Goal: Task Accomplishment & Management: Use online tool/utility

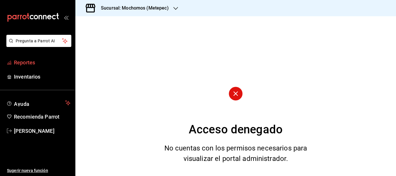
click at [41, 66] on span "Reportes" at bounding box center [42, 63] width 57 height 8
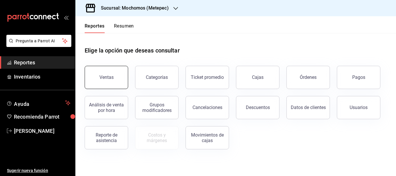
click at [97, 82] on button "Ventas" at bounding box center [107, 77] width 44 height 23
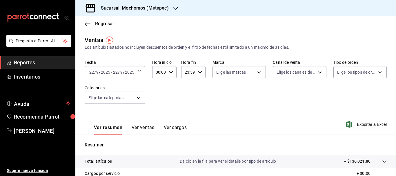
click at [91, 73] on input "22" at bounding box center [91, 72] width 5 height 5
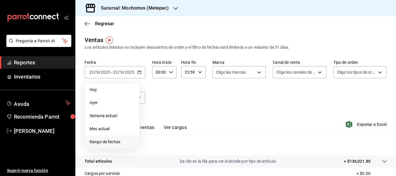
click at [121, 140] on span "Rango de fechas" at bounding box center [112, 142] width 45 height 6
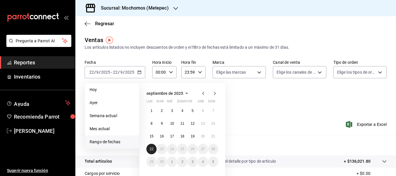
click at [150, 146] on button "22" at bounding box center [152, 149] width 10 height 10
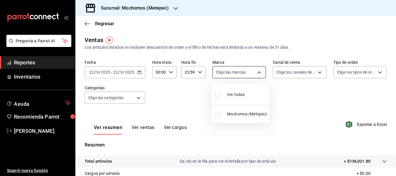
click at [222, 72] on body "Pregunta a Parrot AI Reportes Inventarios Ayuda Recomienda Parrot [PERSON_NAME]…" at bounding box center [198, 88] width 396 height 176
click at [218, 95] on input "checkbox" at bounding box center [217, 94] width 5 height 5
checkbox input "true"
type input "2365f74e-aa6b-4392-bdf2-72765591bddf"
checkbox input "true"
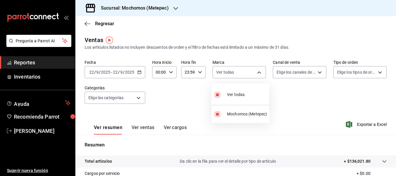
click at [286, 71] on div at bounding box center [198, 88] width 396 height 176
click at [286, 71] on body "Pregunta a Parrot AI Reportes Inventarios Ayuda Recomienda Parrot [PERSON_NAME]…" at bounding box center [198, 88] width 396 height 176
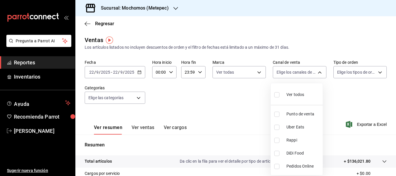
click at [277, 98] on label at bounding box center [278, 95] width 8 height 8
click at [277, 97] on input "checkbox" at bounding box center [276, 94] width 5 height 5
checkbox input "false"
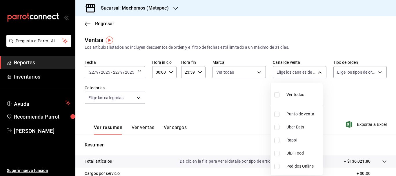
checkbox input "false"
click at [277, 94] on input "checkbox" at bounding box center [276, 94] width 5 height 5
checkbox input "true"
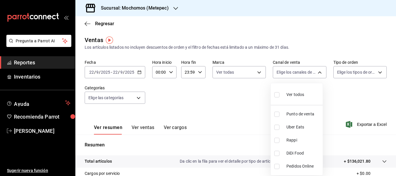
type input "PARROT,UBER_EATS,RAPPI,DIDI_FOOD,ONLINE"
checkbox input "true"
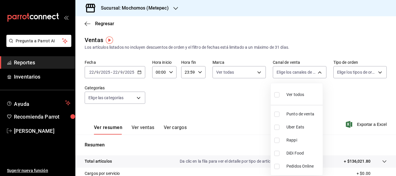
checkbox input "true"
click at [342, 71] on div at bounding box center [198, 88] width 396 height 176
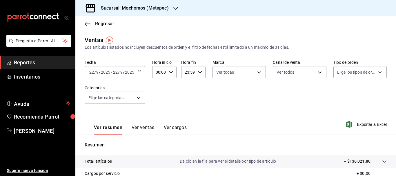
click at [342, 71] on body "Pregunta a Parrot AI Reportes Inventarios Ayuda Recomienda Parrot [PERSON_NAME]…" at bounding box center [198, 88] width 396 height 176
click at [338, 92] on input "checkbox" at bounding box center [336, 94] width 5 height 5
checkbox input "true"
type input "3a236ed8-2e24-47ca-8e59-ead494492482,da8509e8-5fca-4f62-958e-973104937870,EXTER…"
checkbox input "true"
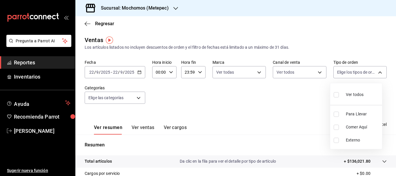
checkbox input "true"
click at [110, 97] on div at bounding box center [198, 88] width 396 height 176
click at [110, 97] on body "Pregunta a Parrot AI Reportes Inventarios Ayuda Recomienda Parrot Cristian Merc…" at bounding box center [198, 88] width 396 height 176
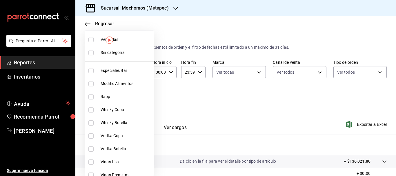
click at [92, 54] on input "checkbox" at bounding box center [90, 52] width 5 height 5
checkbox input "true"
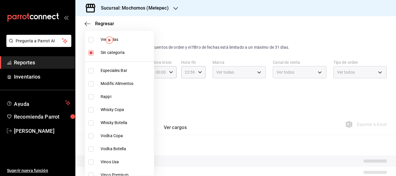
click at [93, 41] on input "checkbox" at bounding box center [90, 39] width 5 height 5
checkbox input "true"
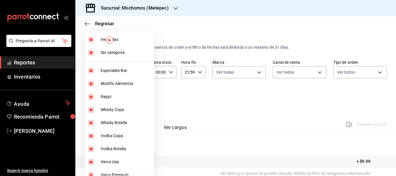
type input "c9cbc288-c827-488d-81f5-370afefb1912,46081463-7037-4dd2-a9ab-e56ff6a8fa7c,bf958…"
checkbox input "true"
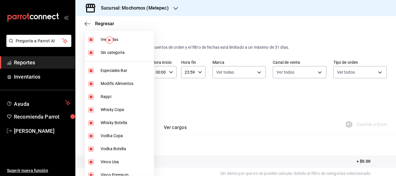
checkbox input "true"
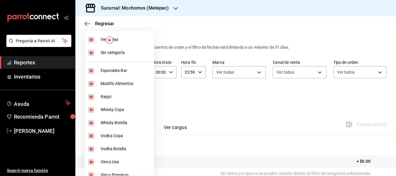
checkbox input "true"
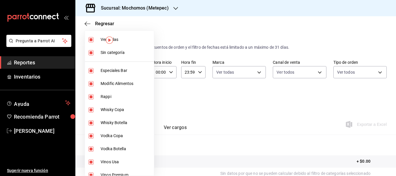
checkbox input "true"
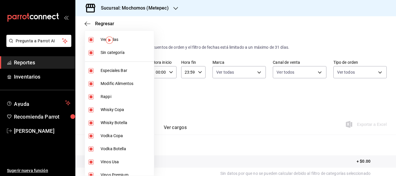
checkbox input "true"
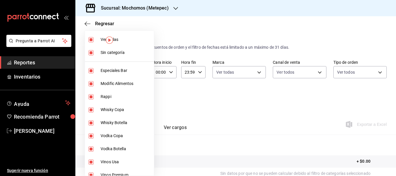
checkbox input "true"
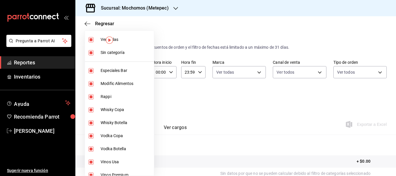
checkbox input "true"
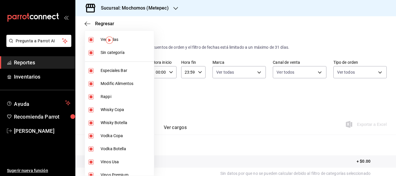
checkbox input "true"
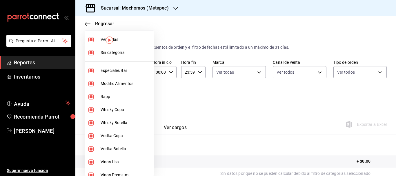
checkbox input "true"
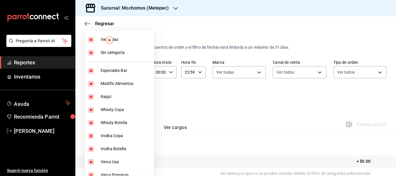
checkbox input "true"
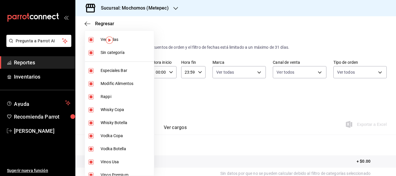
checkbox input "true"
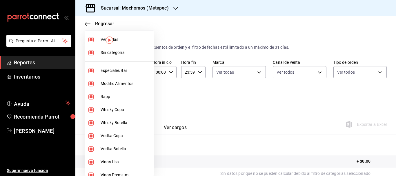
checkbox input "true"
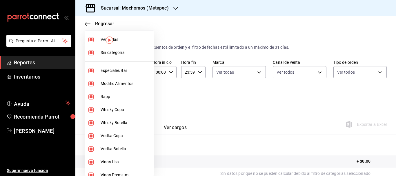
checkbox input "true"
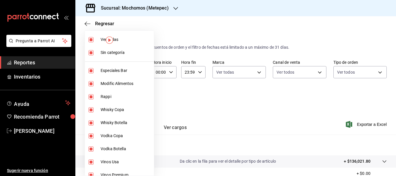
click at [359, 124] on div at bounding box center [198, 88] width 396 height 176
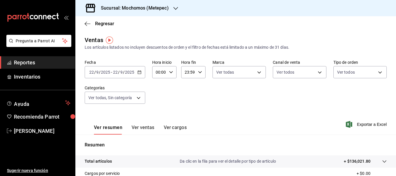
click at [350, 109] on div "Fecha 2025-09-22 22 / 9 / 2025 - 2025-09-22 22 / 9 / 2025 Hora inicio 00:00 Hor…" at bounding box center [236, 85] width 302 height 51
click at [370, 124] on span "Exportar a Excel" at bounding box center [367, 124] width 40 height 7
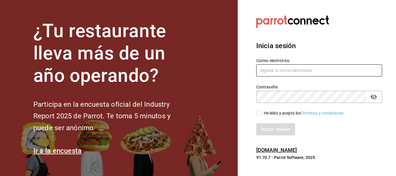
type input "cristian.mercado@grupocosteno.com"
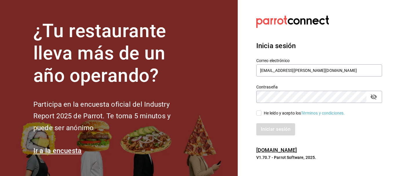
click at [259, 113] on input "He leído y acepto los Términos y condiciones." at bounding box center [258, 113] width 5 height 5
checkbox input "true"
click at [267, 125] on button "Iniciar sesión" at bounding box center [275, 129] width 39 height 12
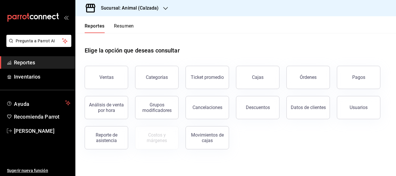
click at [163, 8] on icon "button" at bounding box center [165, 8] width 5 height 5
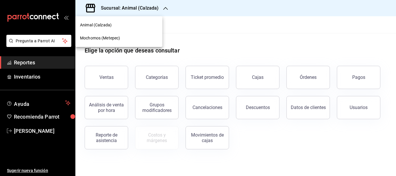
click at [126, 38] on div "Mochomos (Metepec)" at bounding box center [119, 38] width 78 height 6
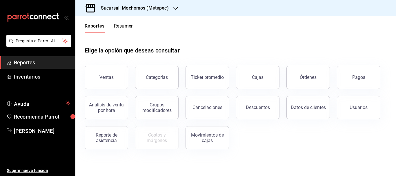
click at [111, 71] on button "Ventas" at bounding box center [107, 77] width 44 height 23
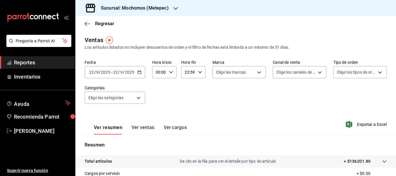
click at [89, 71] on input "22" at bounding box center [91, 72] width 5 height 5
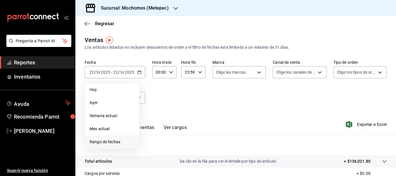
click at [122, 141] on span "Rango de fechas" at bounding box center [112, 142] width 45 height 6
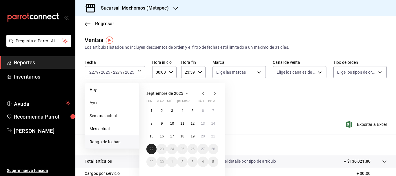
click at [149, 146] on button "22" at bounding box center [152, 149] width 10 height 10
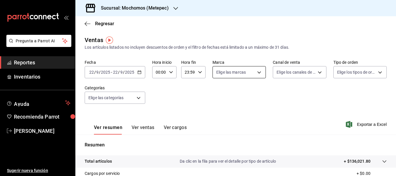
click at [250, 68] on body "Pregunta a Parrot AI Reportes Inventarios Ayuda Recomienda Parrot [PERSON_NAME]…" at bounding box center [198, 88] width 396 height 176
click at [219, 94] on input "checkbox" at bounding box center [217, 94] width 5 height 5
checkbox input "true"
type input "2365f74e-aa6b-4392-bdf2-72765591bddf"
checkbox input "true"
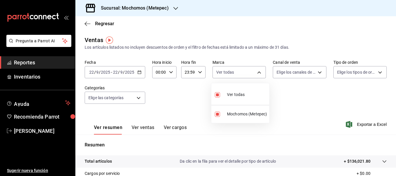
click at [288, 70] on div at bounding box center [198, 88] width 396 height 176
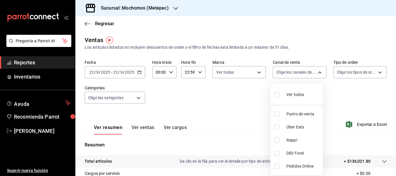
click at [288, 70] on body "Pregunta a Parrot AI Reportes Inventarios Ayuda Recomienda Parrot [PERSON_NAME]…" at bounding box center [198, 88] width 396 height 176
click at [277, 95] on input "checkbox" at bounding box center [276, 94] width 5 height 5
checkbox input "true"
type input "PARROT,UBER_EATS,RAPPI,DIDI_FOOD,ONLINE"
checkbox input "true"
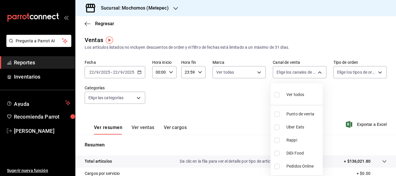
checkbox input "true"
click at [340, 69] on div at bounding box center [198, 88] width 396 height 176
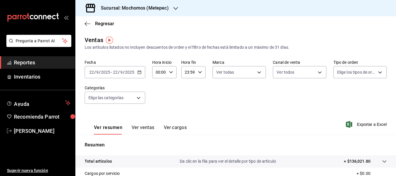
click at [340, 69] on body "Pregunta a Parrot AI Reportes Inventarios Ayuda Recomienda Parrot [PERSON_NAME]…" at bounding box center [198, 88] width 396 height 176
click at [336, 95] on input "checkbox" at bounding box center [336, 94] width 5 height 5
checkbox input "true"
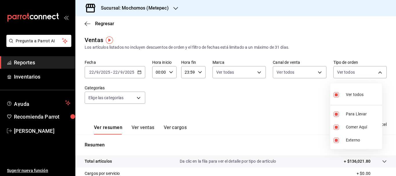
type input "3a236ed8-2e24-47ca-8e59-ead494492482,da8509e8-5fca-4f62-958e-973104937870,EXTER…"
checkbox input "true"
click at [389, 144] on div at bounding box center [198, 88] width 396 height 176
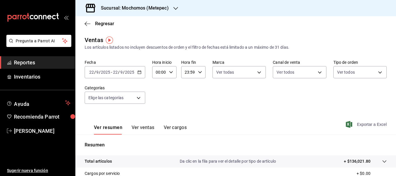
click at [368, 126] on span "Exportar a Excel" at bounding box center [367, 124] width 40 height 7
click at [94, 69] on div "[DATE] [DATE] - [DATE] [DATE]" at bounding box center [115, 72] width 61 height 12
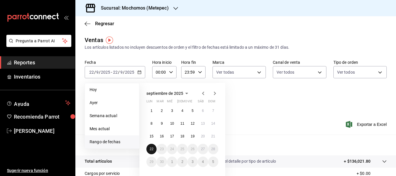
click at [149, 150] on button "22" at bounding box center [152, 149] width 10 height 10
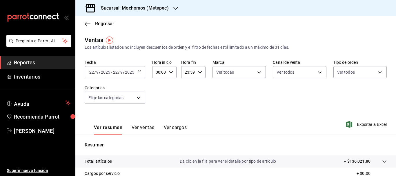
click at [364, 128] on div "Ver resumen Ver ventas Ver cargos Exportar a Excel" at bounding box center [235, 123] width 321 height 24
click at [366, 125] on span "Exportar a Excel" at bounding box center [367, 124] width 40 height 7
